Goal: Find specific page/section: Find specific page/section

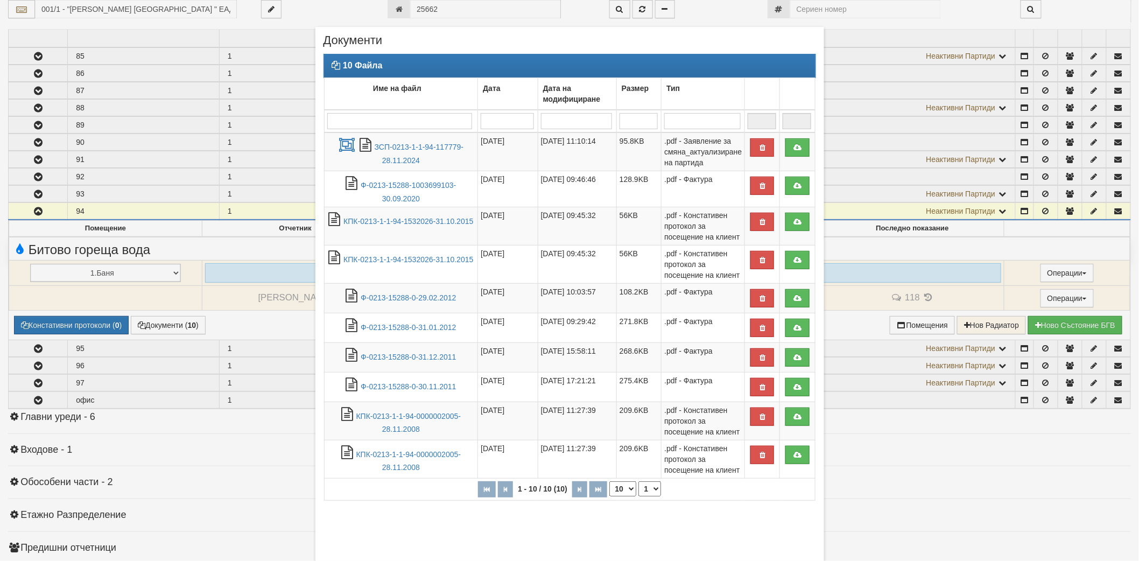
scroll to position [1683, 0]
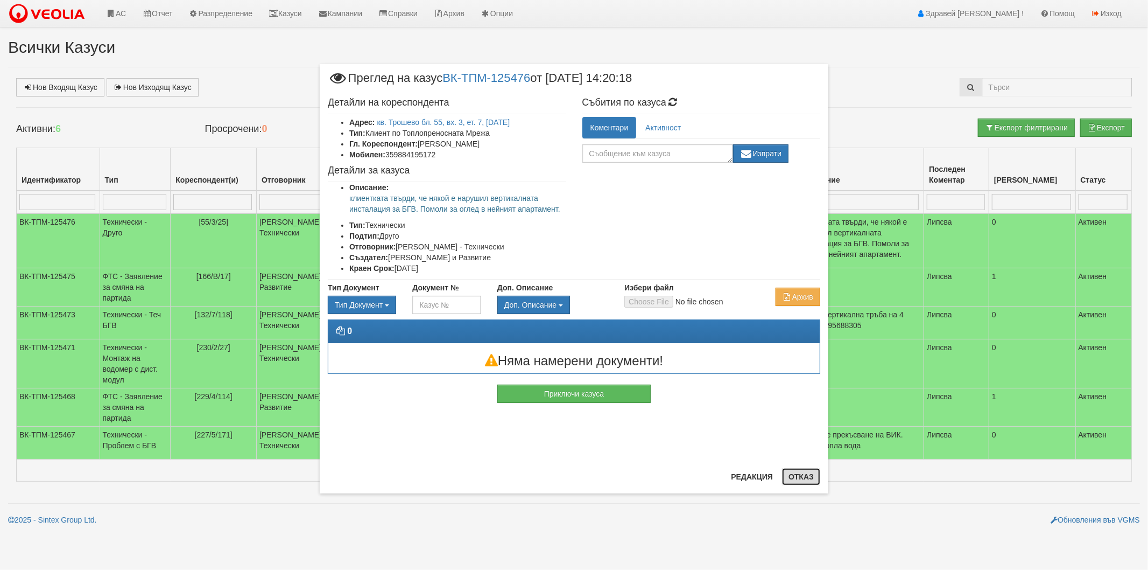
click at [794, 479] on button "Отказ" at bounding box center [801, 476] width 38 height 17
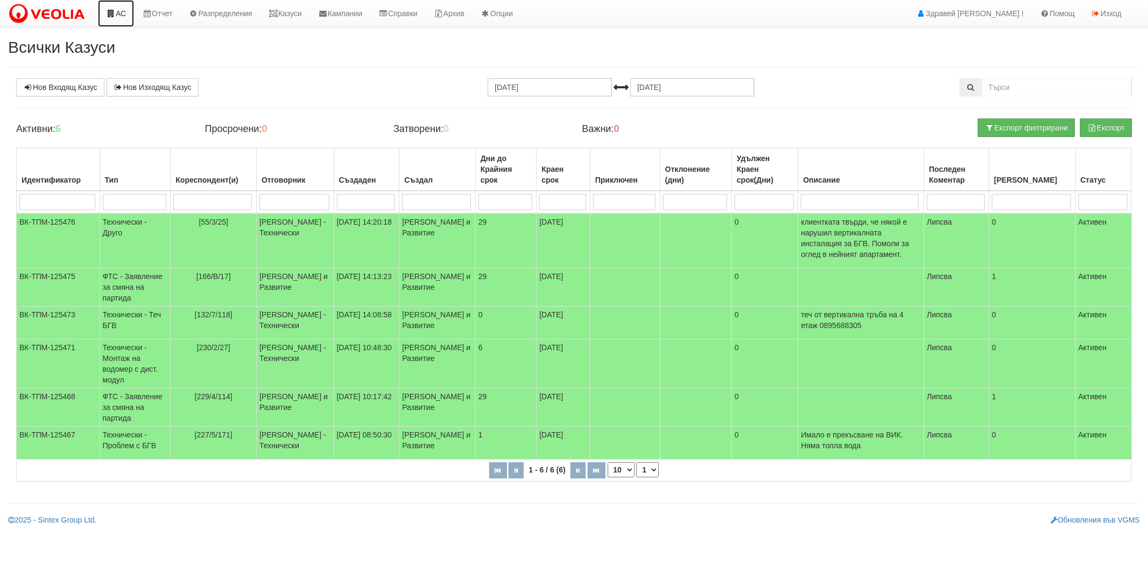
click at [118, 5] on link "АС" at bounding box center [116, 13] width 36 height 27
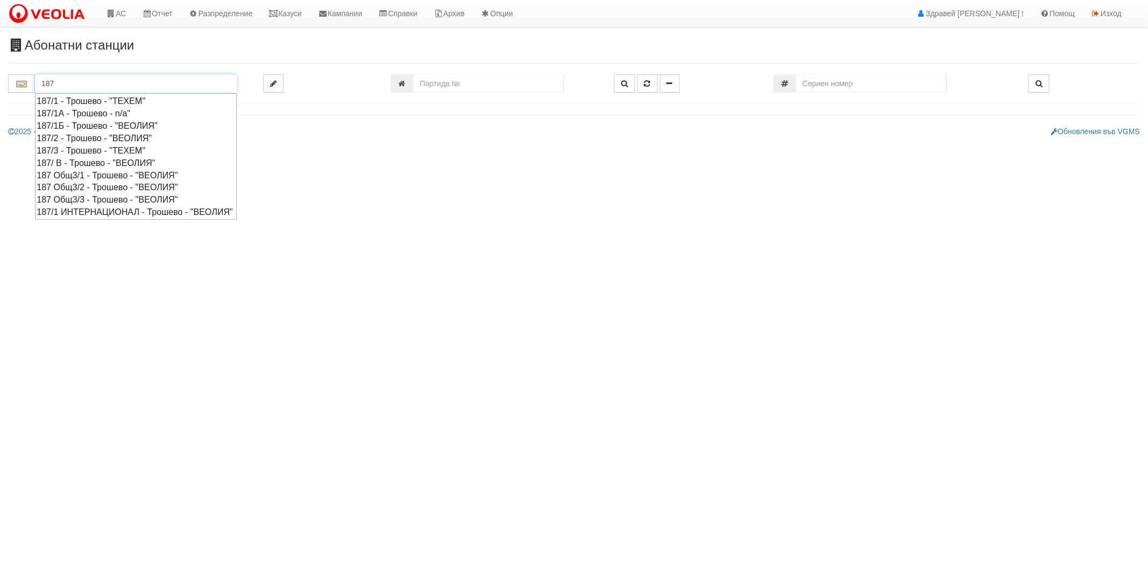
click at [71, 202] on div "187 Общ3/3 - Трошево - "ВЕОЛИЯ"" at bounding box center [136, 199] width 199 height 12
type input "187 Общ3/3 - Трошево - "ВЕОЛИЯ""
